Goal: Find specific page/section: Find specific page/section

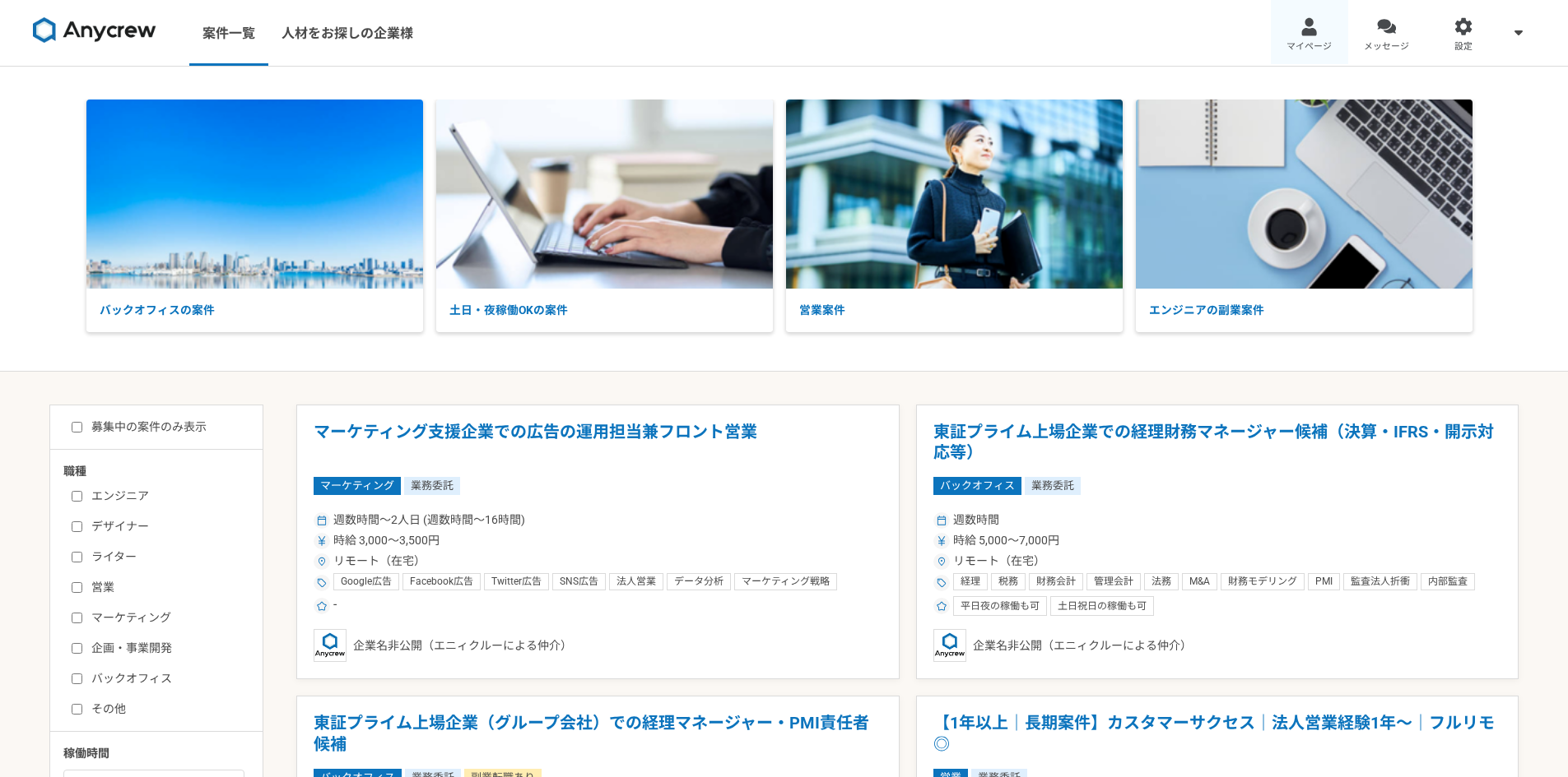
click at [1316, 48] on span "マイページ" at bounding box center [1309, 46] width 46 height 13
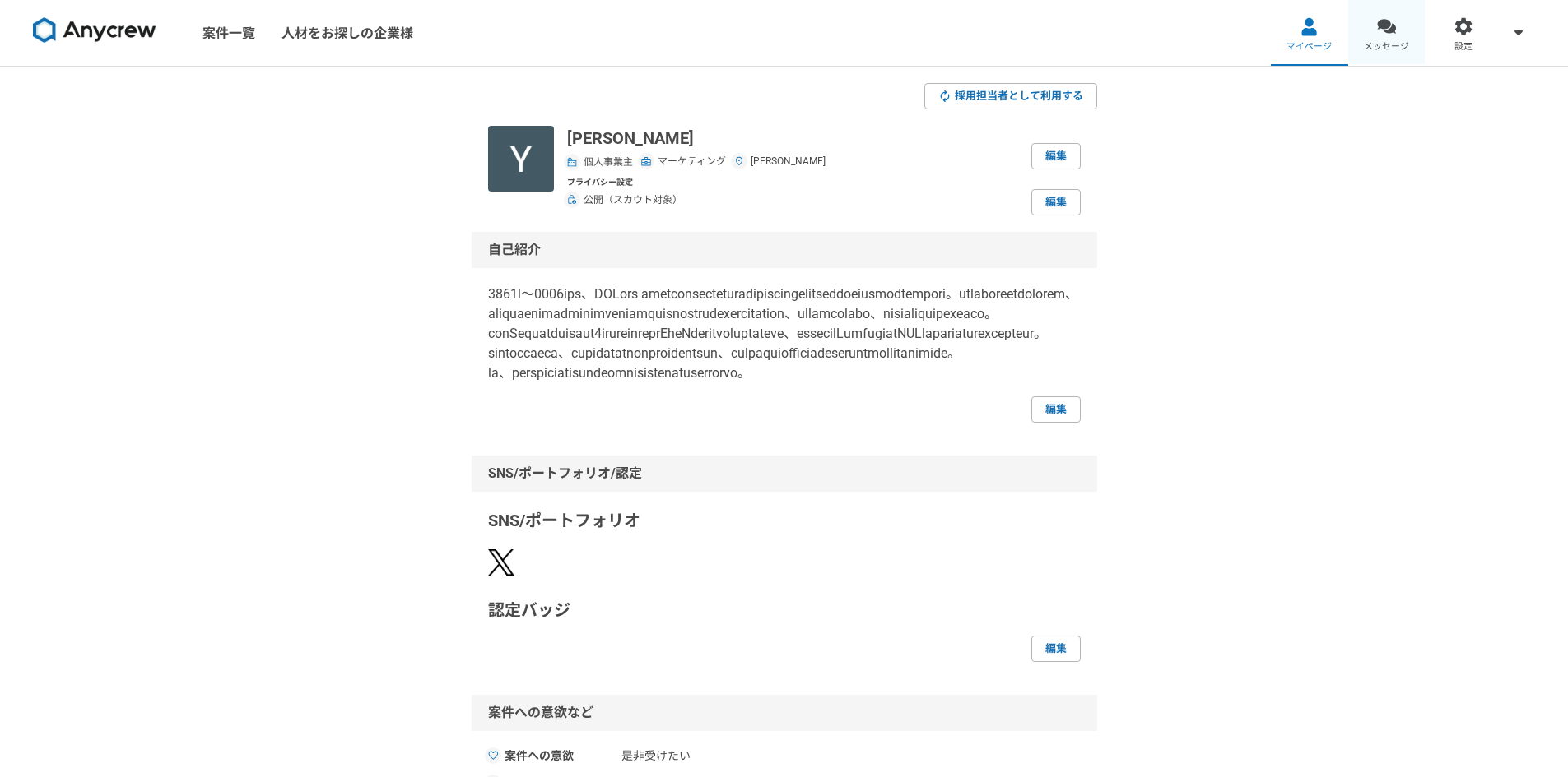
click at [1390, 32] on div at bounding box center [1387, 27] width 19 height 19
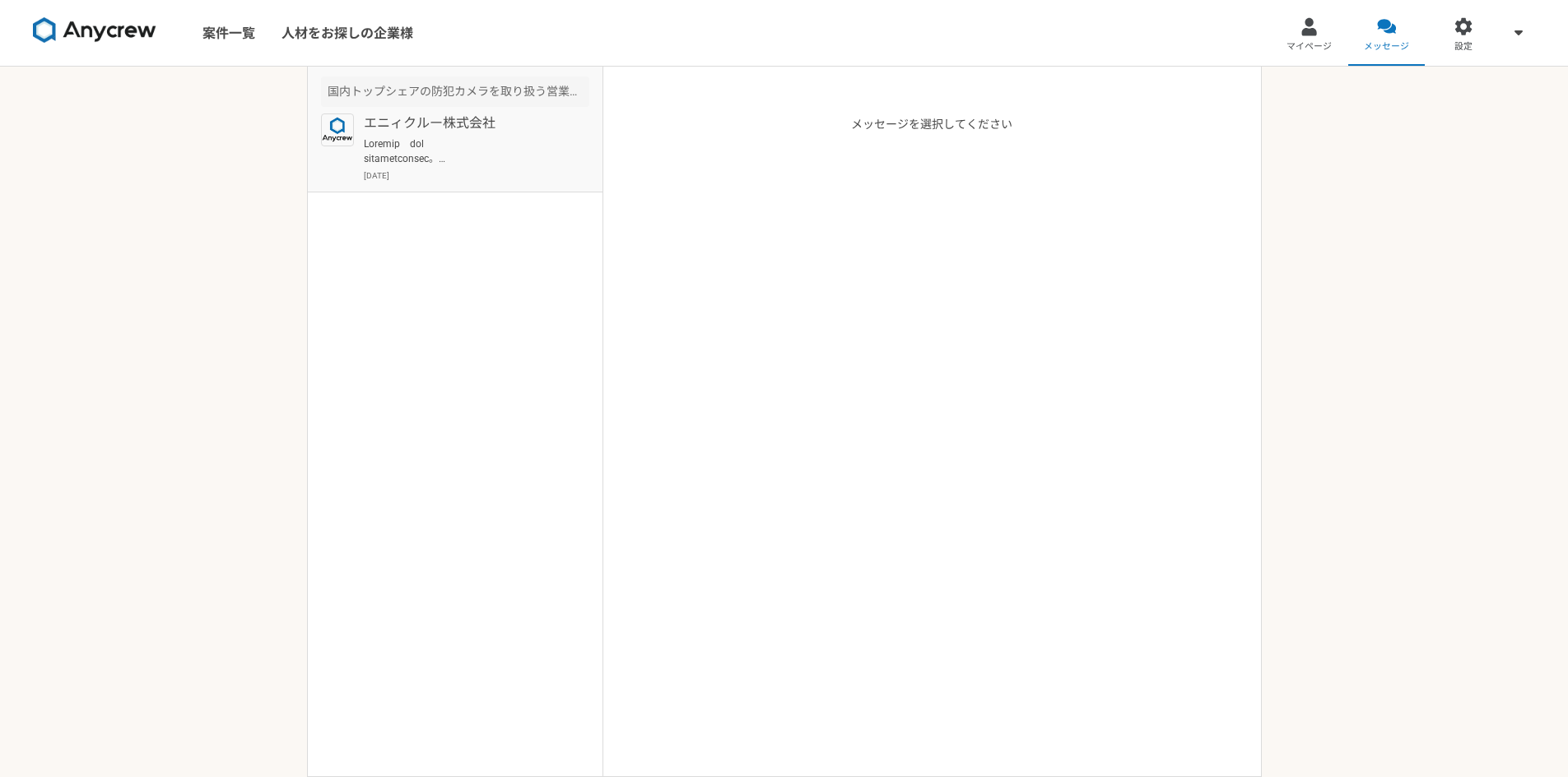
click at [486, 150] on p at bounding box center [465, 151] width 203 height 30
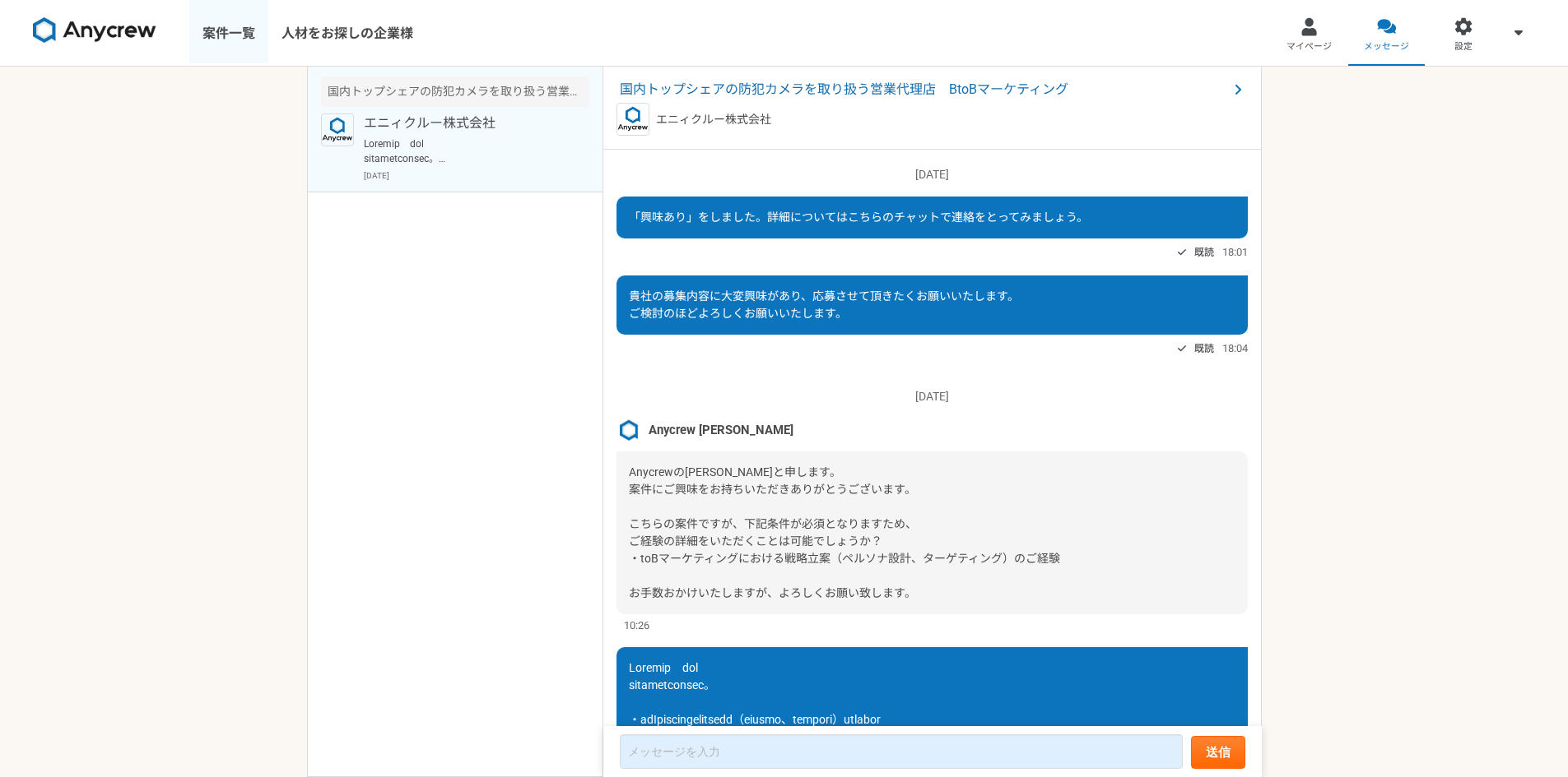
click at [246, 34] on link "案件一覧" at bounding box center [229, 32] width 79 height 66
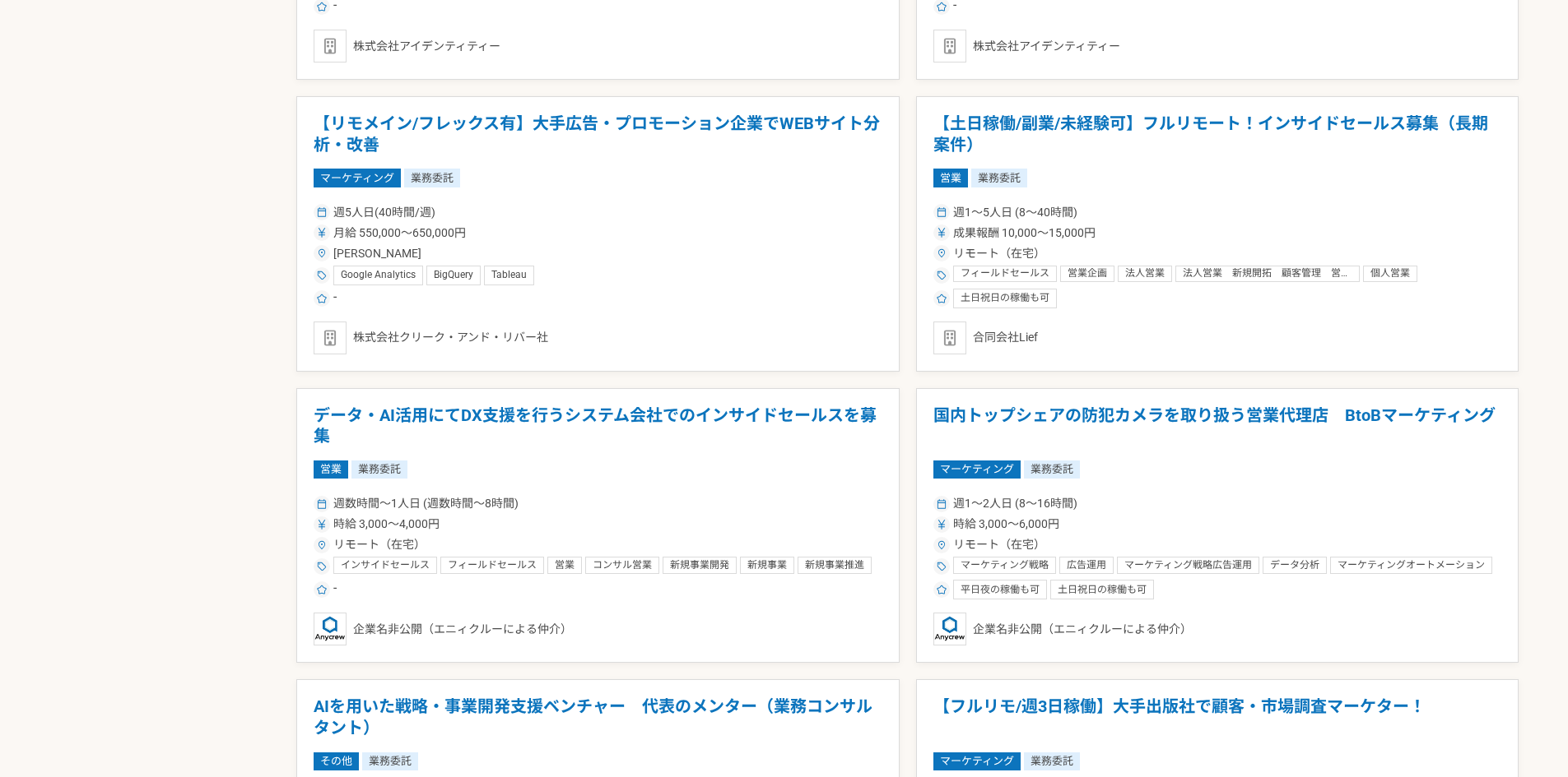
scroll to position [1480, 0]
